Goal: Information Seeking & Learning: Understand process/instructions

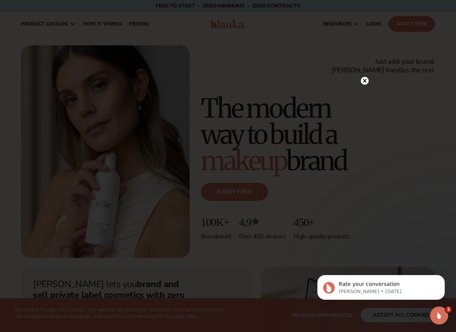
click at [364, 80] on circle at bounding box center [364, 81] width 8 height 8
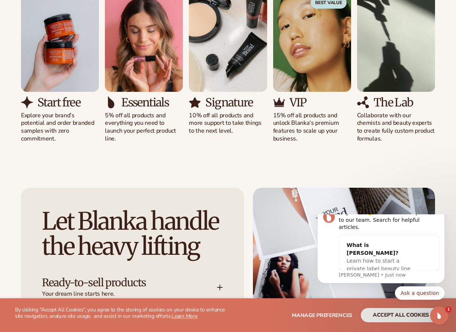
scroll to position [722, 0]
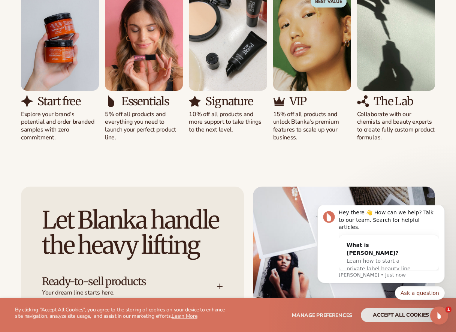
click at [286, 95] on div "VIP" at bounding box center [312, 101] width 78 height 12
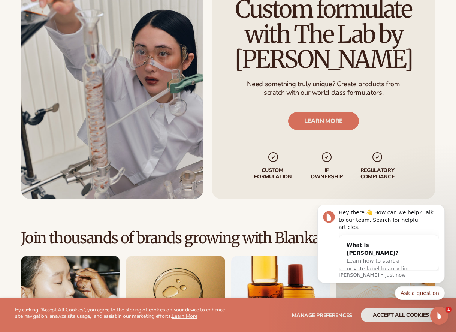
scroll to position [1714, 0]
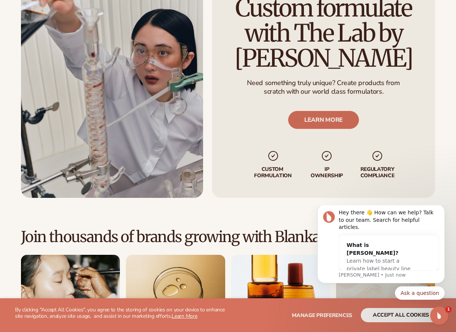
click at [320, 112] on link "LEARN MORE" at bounding box center [323, 120] width 71 height 18
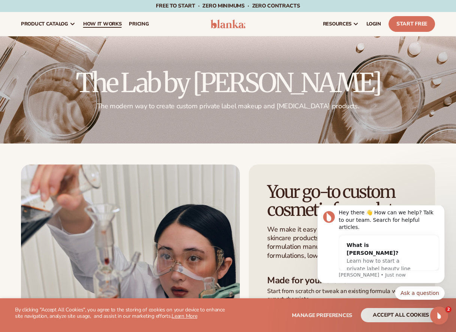
click at [107, 23] on span "How It Works" at bounding box center [102, 24] width 39 height 6
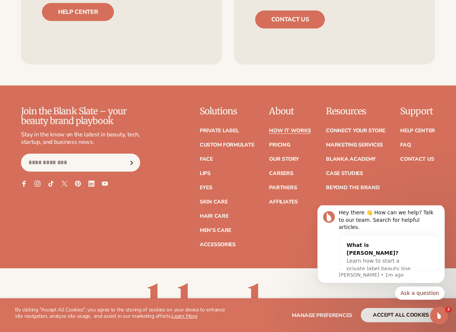
scroll to position [1594, 0]
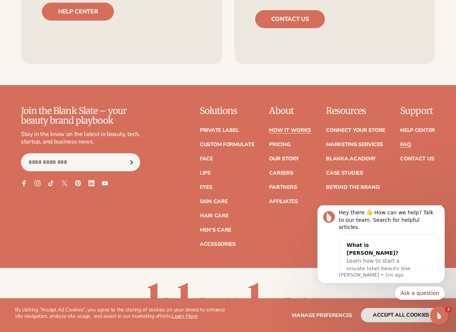
click at [408, 142] on link "FAQ" at bounding box center [405, 144] width 10 height 5
